Goal: Check status

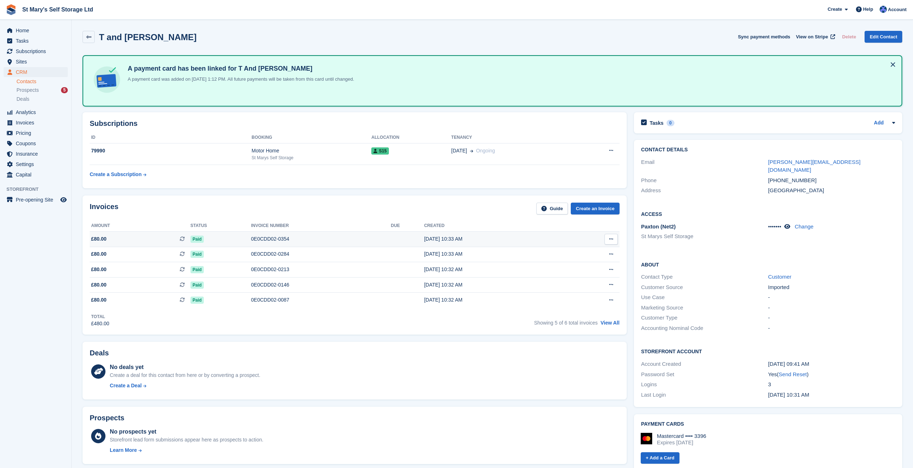
click at [312, 234] on td "0E0CDD02-0354" at bounding box center [321, 239] width 140 height 15
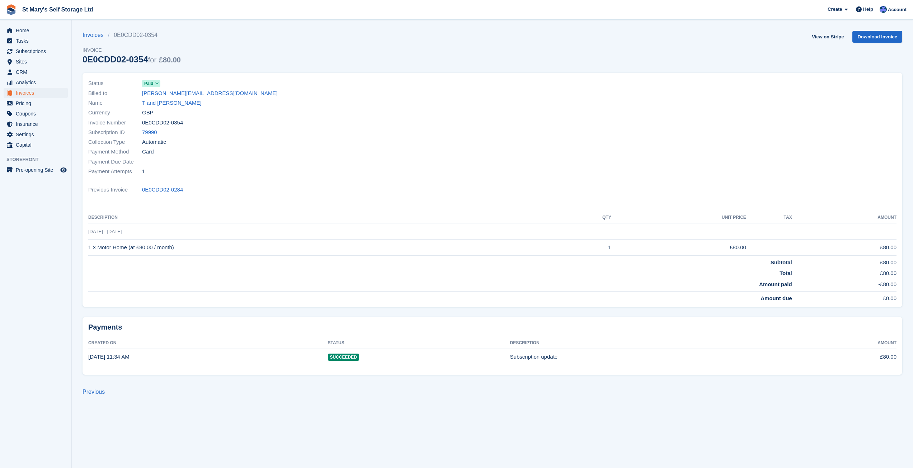
click at [312, 234] on td "1 Sep - 1 Oct" at bounding box center [492, 231] width 808 height 16
click at [769, 441] on section "Invoices 0E0CDD02-0354 Invoice 0E0CDD02-0354 for £80.00 View on Stripe Download…" at bounding box center [492, 234] width 841 height 468
